Goal: Information Seeking & Learning: Learn about a topic

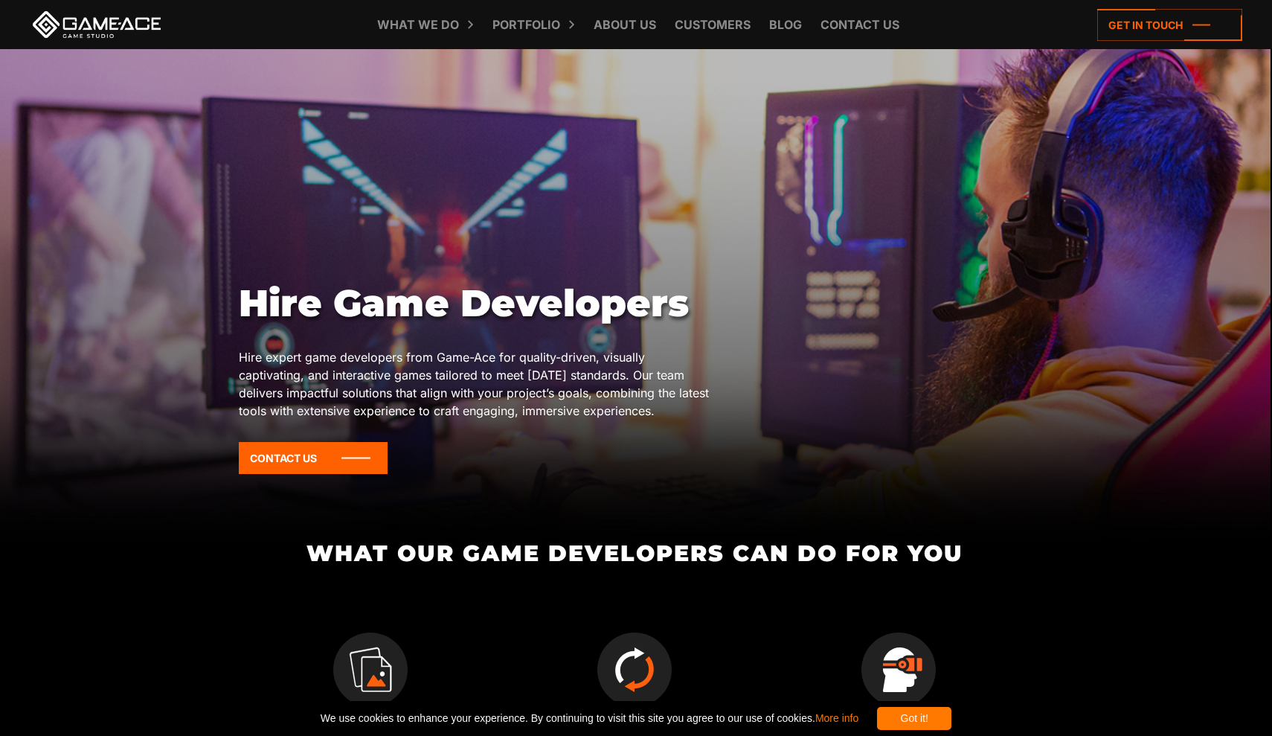
scroll to position [0, 1]
click at [335, 455] on icon at bounding box center [313, 458] width 149 height 32
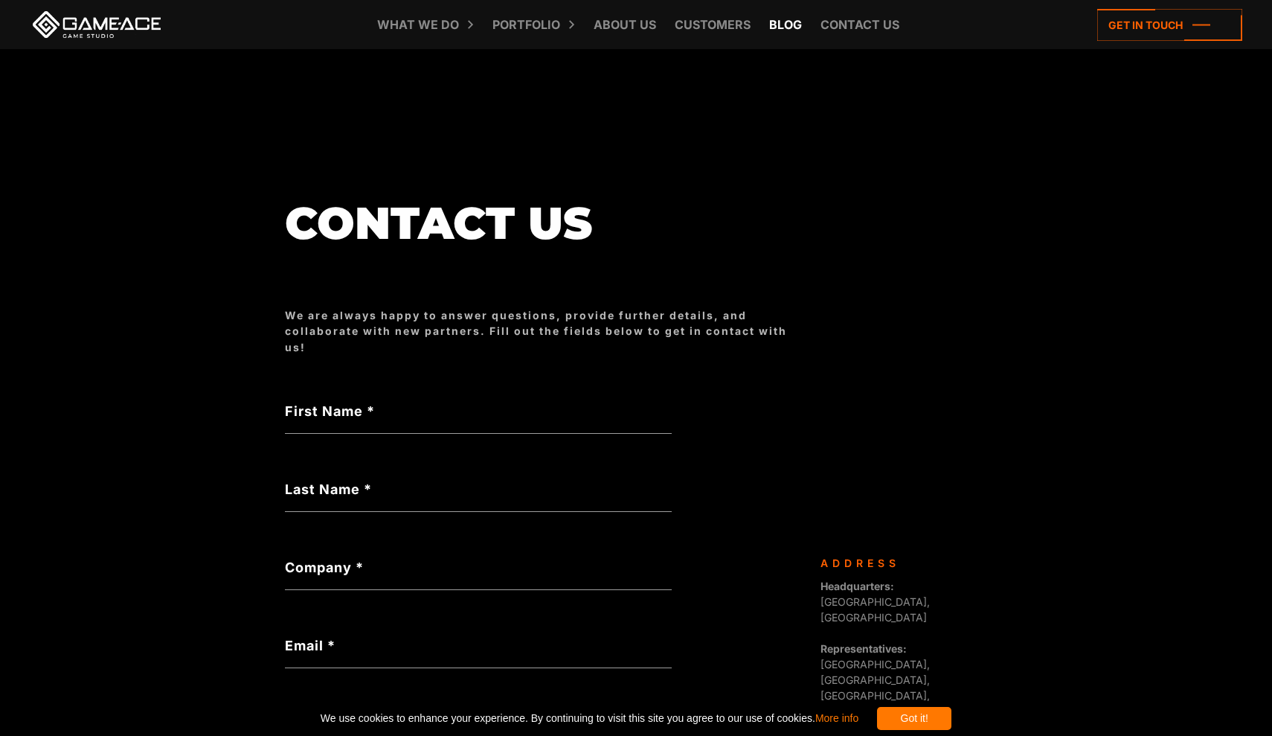
click at [781, 36] on link "Blog" at bounding box center [786, 24] width 48 height 49
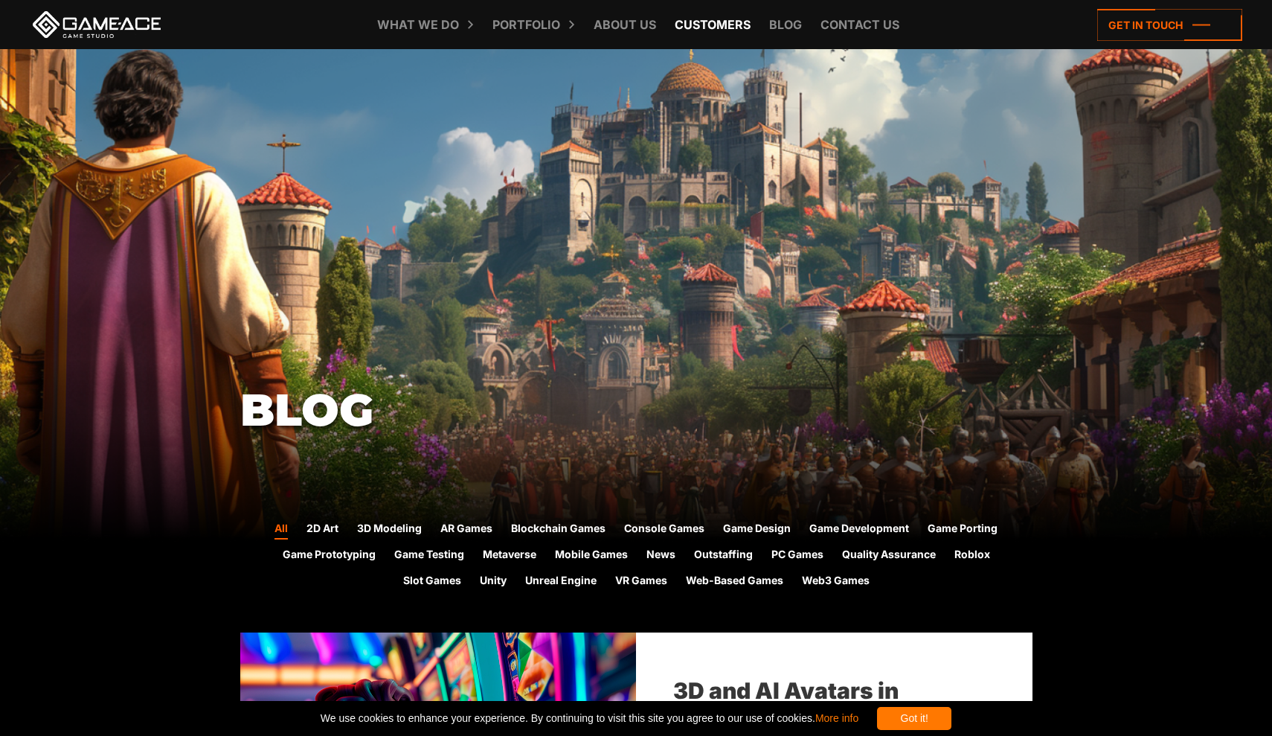
click at [709, 33] on link "Customers" at bounding box center [712, 24] width 91 height 49
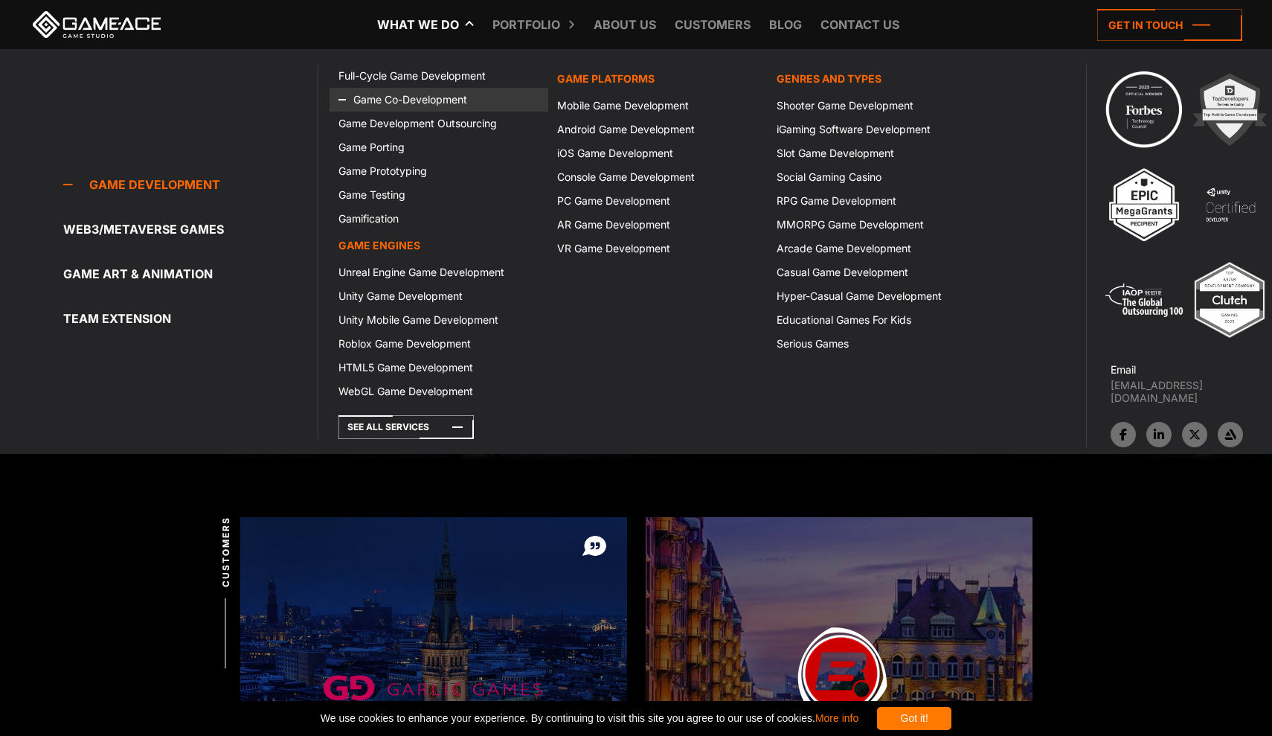
click at [405, 108] on link "Game Co-Development" at bounding box center [438, 100] width 219 height 24
